Goal: Find specific page/section: Find specific page/section

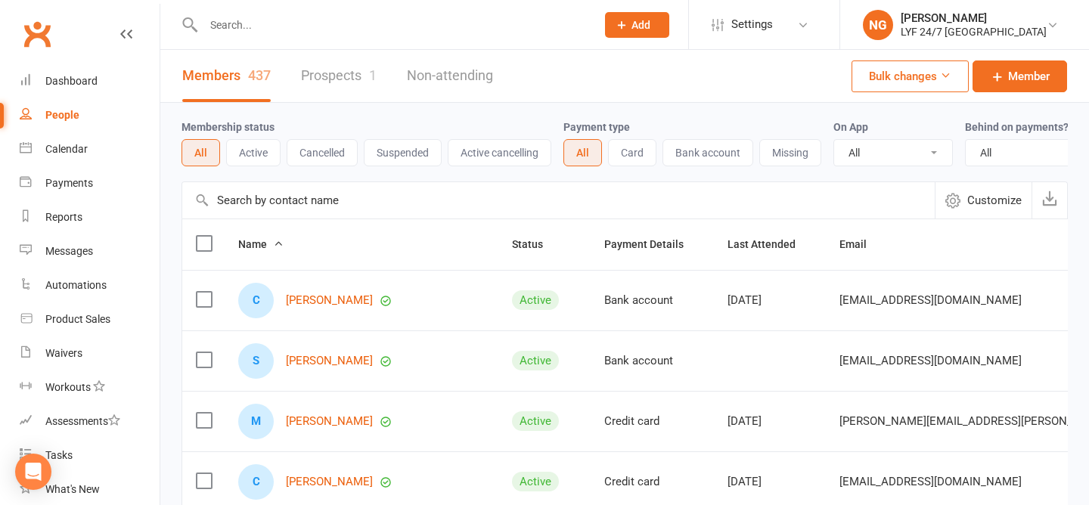
select select "100"
click at [262, 34] on input "text" at bounding box center [392, 24] width 387 height 21
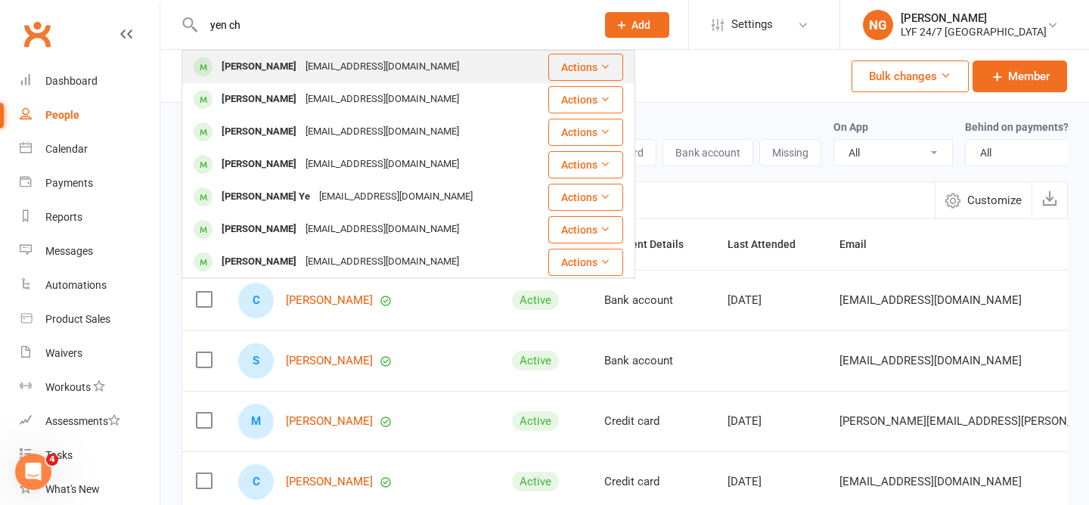
type input "yen ch"
click at [232, 57] on div "[PERSON_NAME]" at bounding box center [259, 67] width 84 height 22
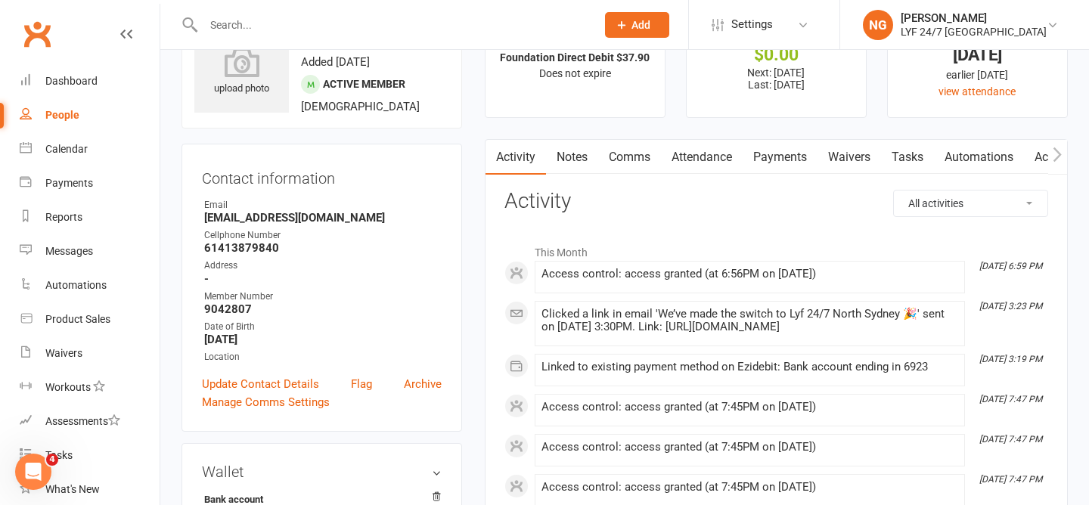
scroll to position [42, 0]
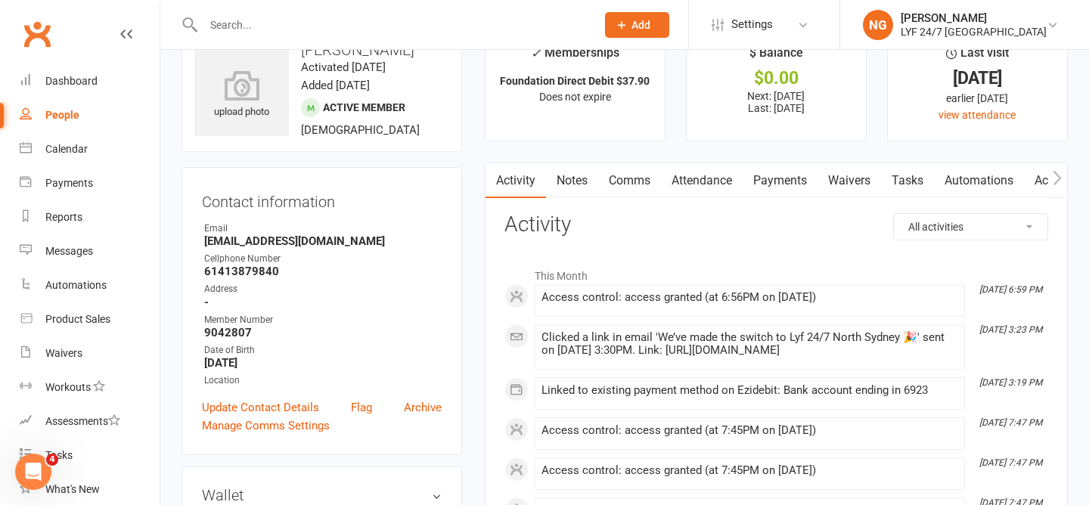
click at [775, 184] on link "Payments" at bounding box center [780, 180] width 75 height 35
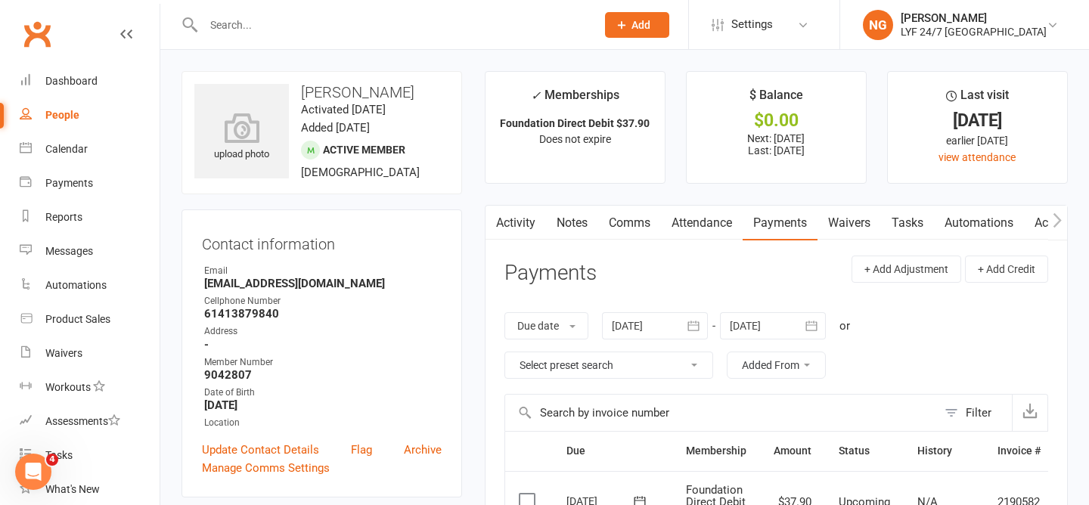
click at [504, 232] on button "button" at bounding box center [495, 223] width 19 height 34
click at [503, 217] on button "button" at bounding box center [495, 223] width 19 height 34
